Goal: Transaction & Acquisition: Purchase product/service

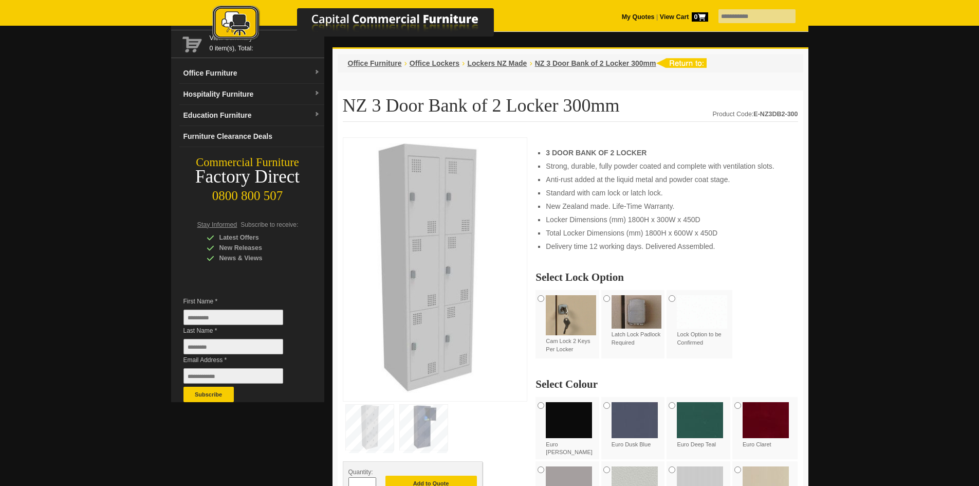
scroll to position [51, 0]
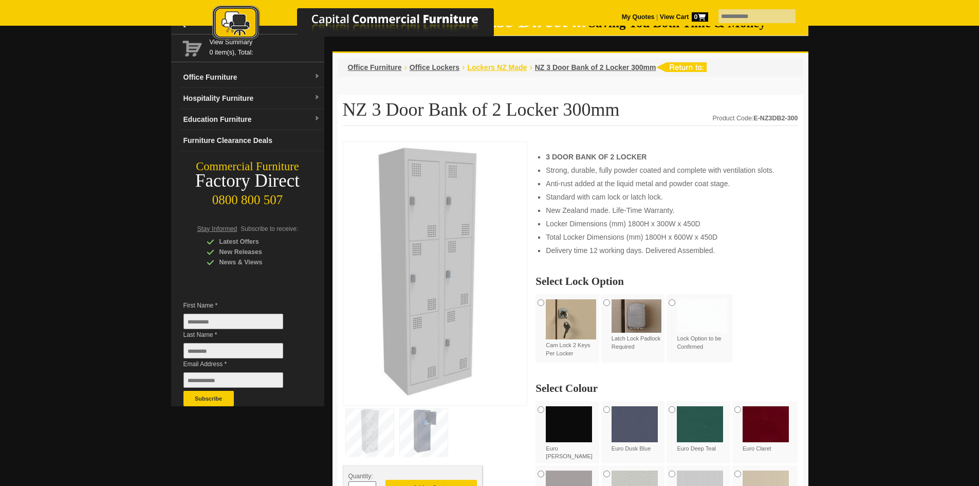
click at [495, 67] on span "Lockers NZ Made" at bounding box center [497, 67] width 60 height 8
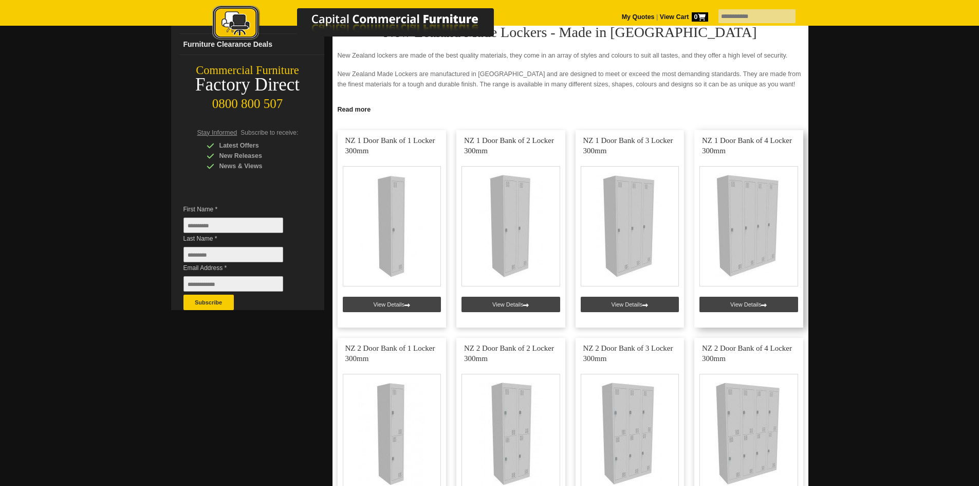
scroll to position [154, 0]
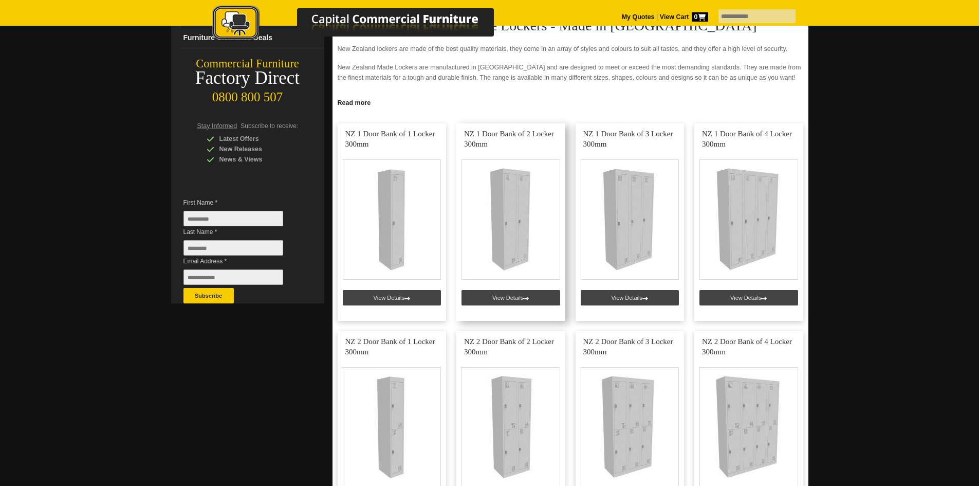
click at [510, 302] on link at bounding box center [510, 221] width 109 height 197
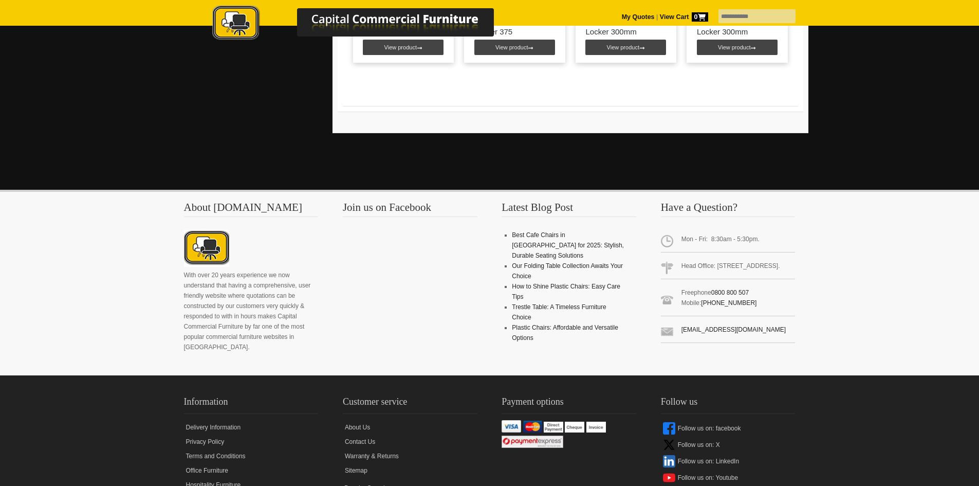
scroll to position [925, 0]
